Goal: Check status: Check status

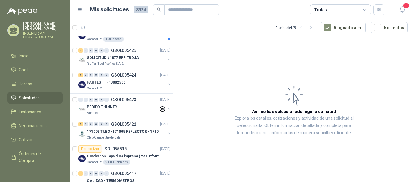
scroll to position [115, 0]
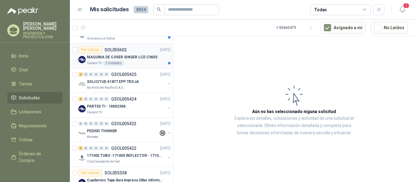
click at [136, 64] on div "Caracol TV 1 Unidades" at bounding box center [129, 63] width 84 height 5
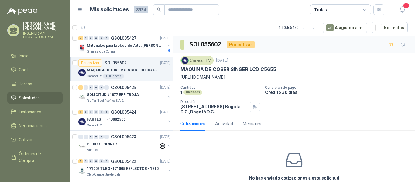
scroll to position [87, 0]
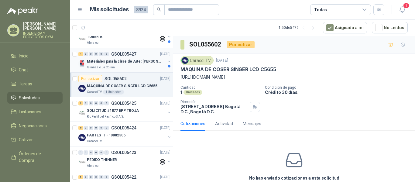
click at [125, 62] on p "Materiales para la clase de Arte: [PERSON_NAME]" at bounding box center [125, 62] width 76 height 6
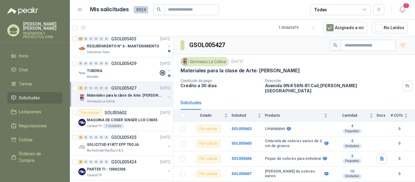
scroll to position [50, 0]
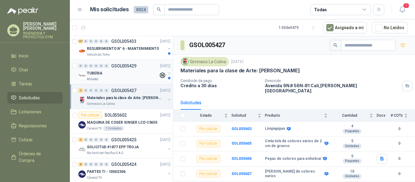
click at [127, 73] on div "TUBERIA" at bounding box center [123, 73] width 72 height 7
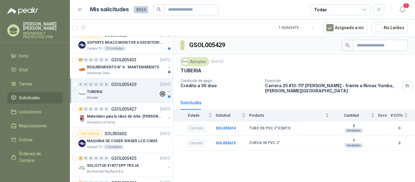
scroll to position [13, 0]
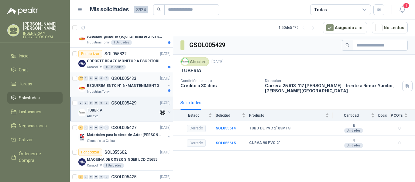
click at [138, 77] on div "107 0 0 0 0 0 GSOL005433 12/09/25" at bounding box center [124, 78] width 93 height 7
